Goal: Task Accomplishment & Management: Manage account settings

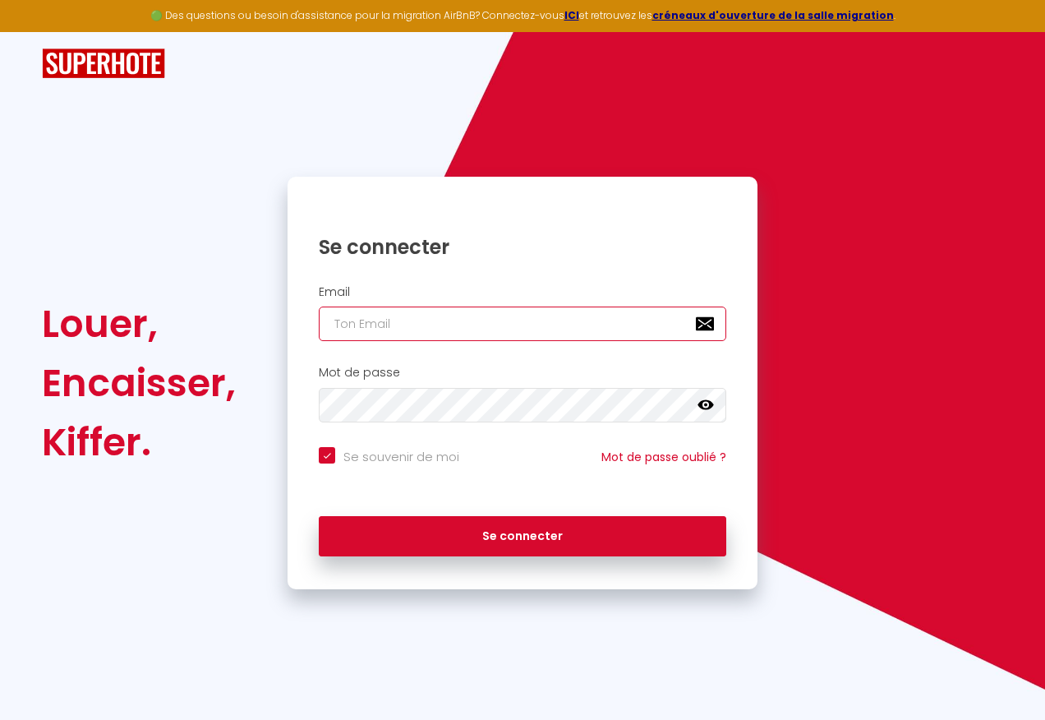
click at [454, 318] on input "email" at bounding box center [523, 324] width 408 height 35
type input "[EMAIL_ADDRESS][DOMAIN_NAME]"
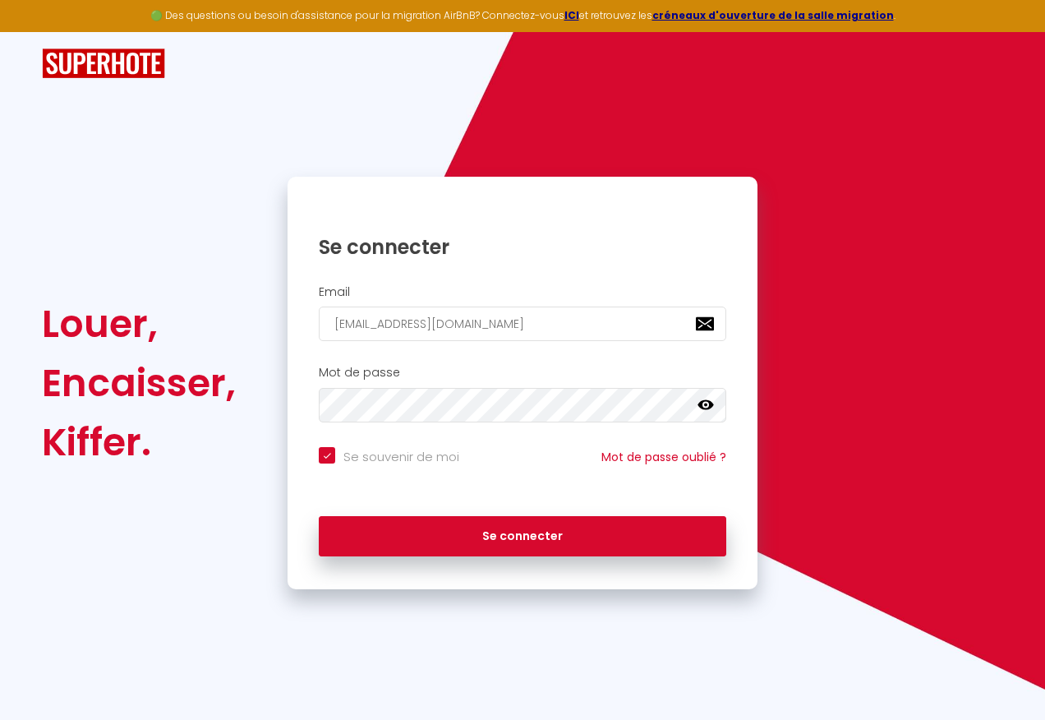
click at [705, 405] on icon at bounding box center [706, 405] width 16 height 10
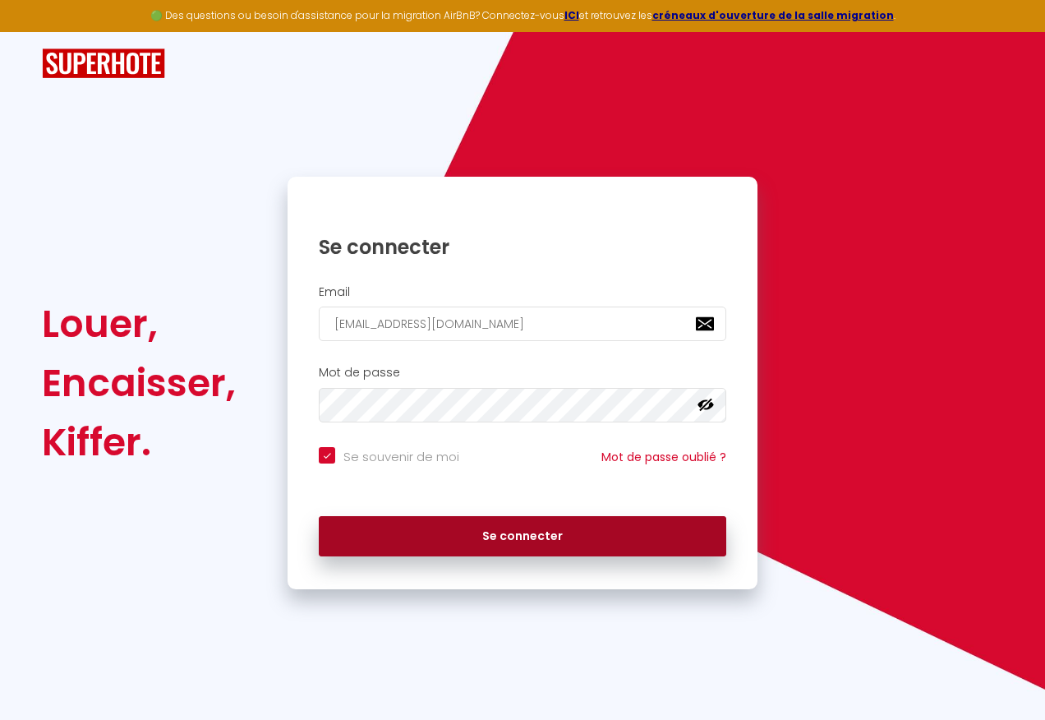
click at [492, 538] on button "Se connecter" at bounding box center [523, 536] width 408 height 41
checkbox input "true"
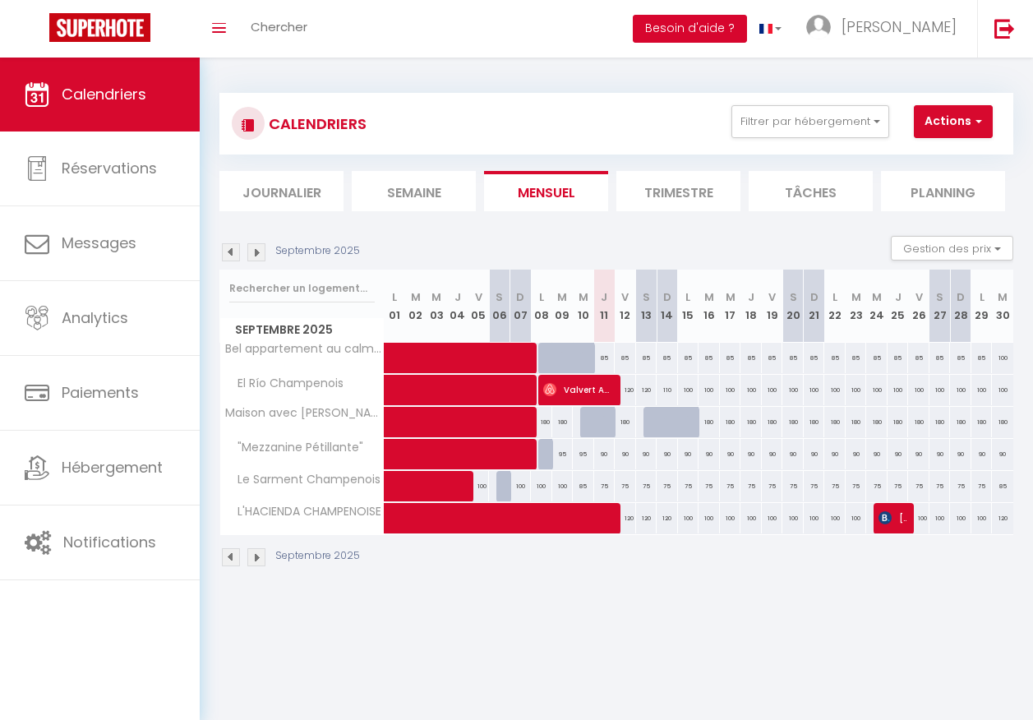
click at [726, 30] on button "Besoin d'aide ?" at bounding box center [690, 29] width 114 height 28
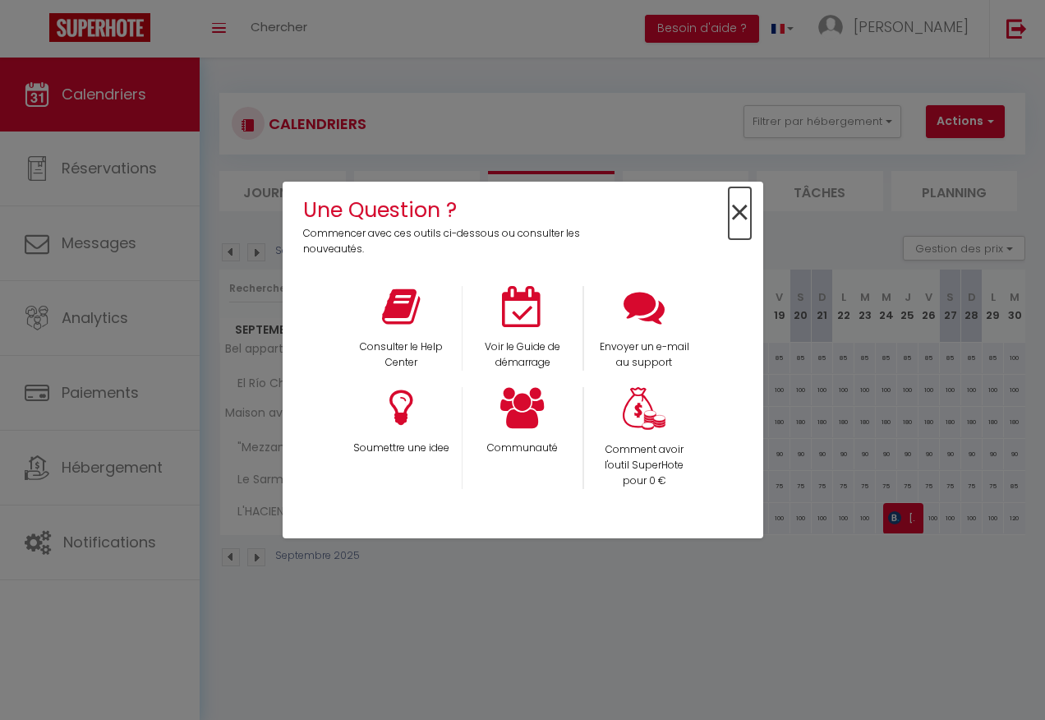
click at [729, 210] on span "×" at bounding box center [740, 213] width 22 height 52
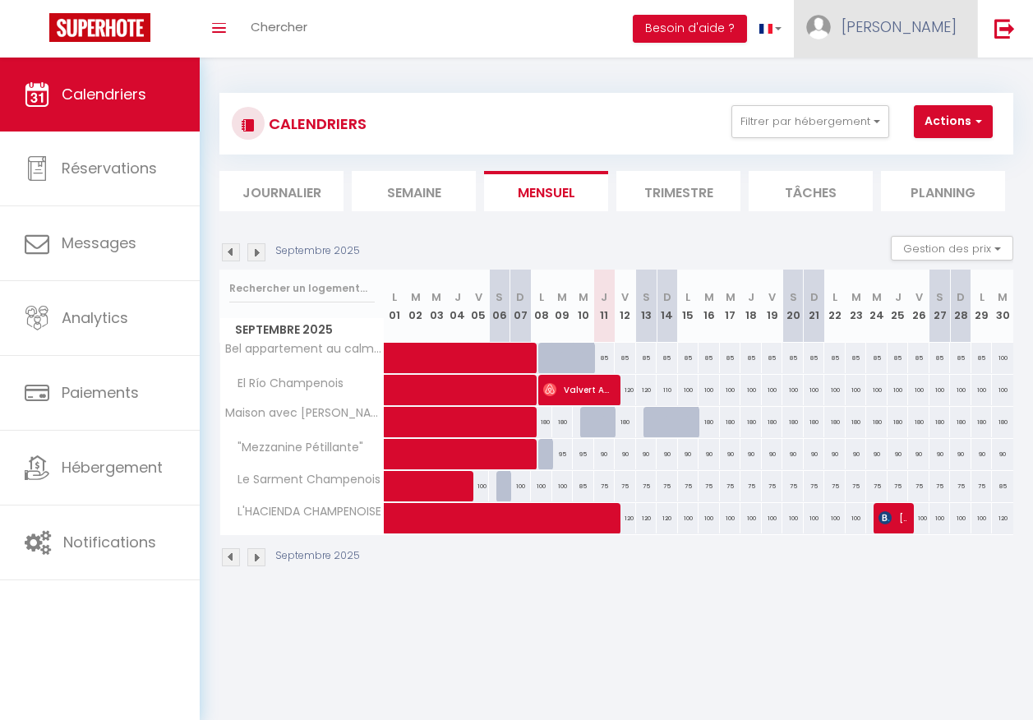
click at [920, 28] on span "[PERSON_NAME]" at bounding box center [899, 26] width 115 height 21
click at [926, 99] on link "Équipe" at bounding box center [912, 112] width 122 height 28
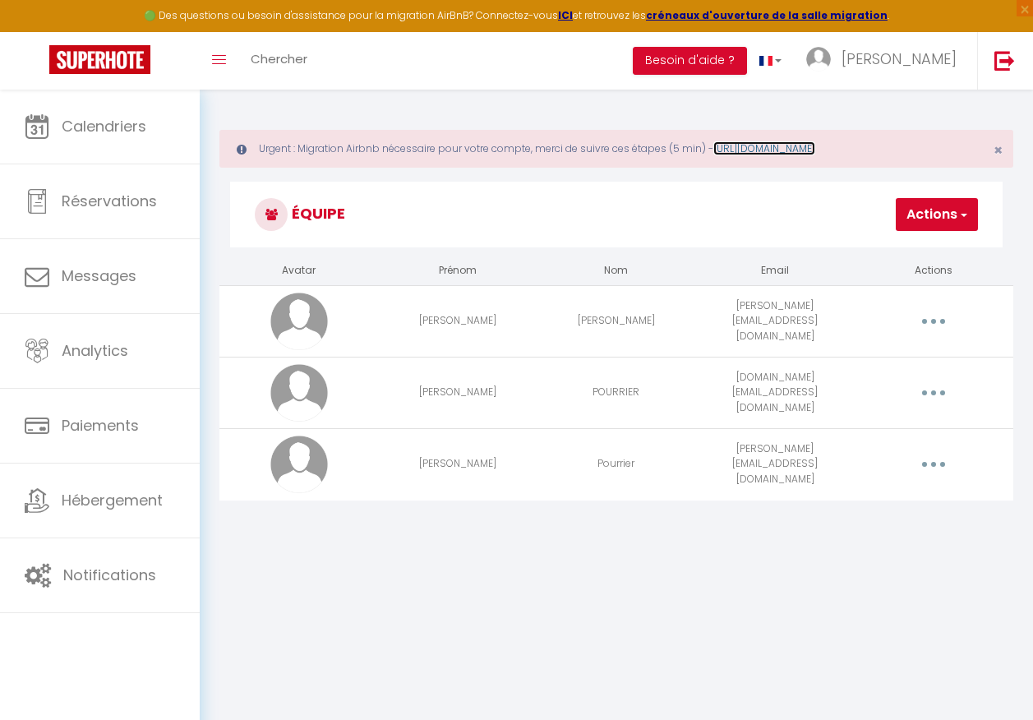
click at [773, 144] on link "[URL][DOMAIN_NAME]" at bounding box center [764, 148] width 102 height 14
